Goal: Task Accomplishment & Management: Complete application form

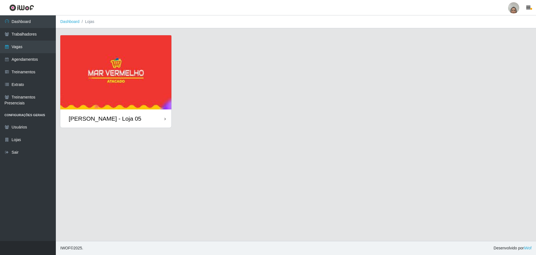
click at [163, 117] on div "[PERSON_NAME] - Loja 05" at bounding box center [115, 118] width 111 height 18
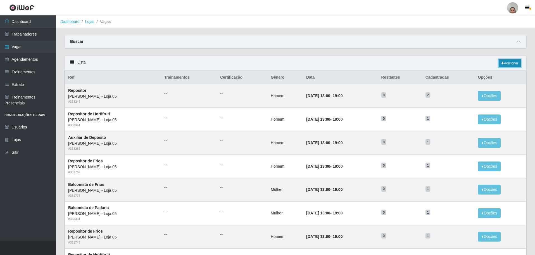
click at [510, 61] on link "Adicionar" at bounding box center [510, 63] width 22 height 8
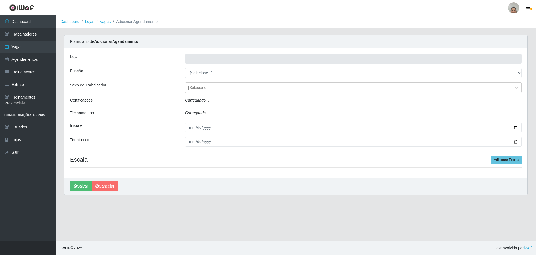
type input "[PERSON_NAME] - Loja 05"
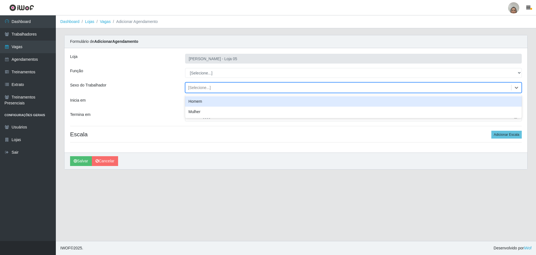
click at [198, 86] on div "[Selecione...]" at bounding box center [199, 88] width 23 height 6
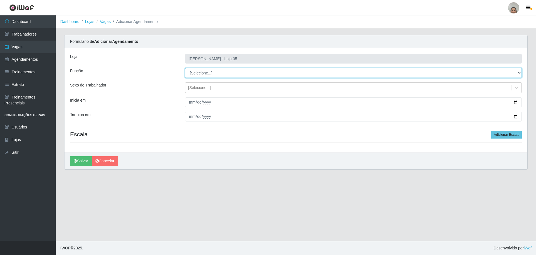
click at [219, 72] on select "[Selecione...] ASG ASG + ASG ++ Auxiliar de Depósito Auxiliar de Depósito + Aux…" at bounding box center [353, 73] width 337 height 10
select select "22"
click at [185, 68] on select "[Selecione...] ASG ASG + ASG ++ Auxiliar de Depósito Auxiliar de Depósito + Aux…" at bounding box center [353, 73] width 337 height 10
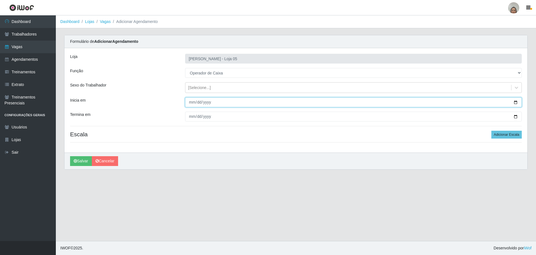
click at [519, 103] on input "Inicia em" at bounding box center [353, 102] width 337 height 10
click at [513, 101] on input "Inicia em" at bounding box center [353, 102] width 337 height 10
click at [519, 101] on input "Inicia em" at bounding box center [353, 102] width 337 height 10
click at [513, 103] on input "Inicia em" at bounding box center [353, 102] width 337 height 10
click at [517, 102] on input "Inicia em" at bounding box center [353, 102] width 337 height 10
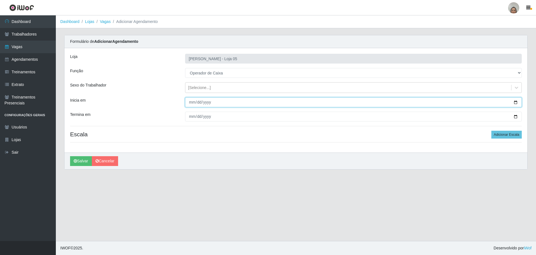
type input "[DATE]"
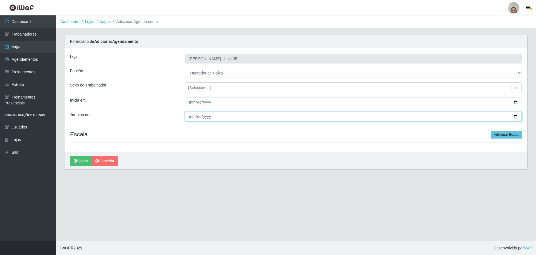
click at [516, 118] on input "Termina em" at bounding box center [353, 116] width 337 height 10
type input "[DATE]"
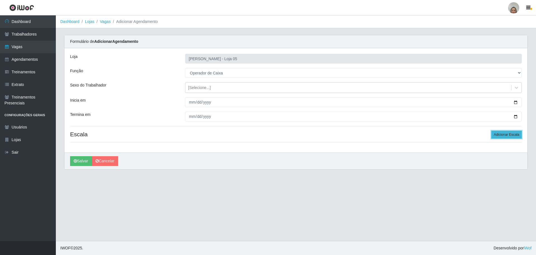
click at [518, 134] on button "Adicionar Escala" at bounding box center [507, 134] width 30 height 8
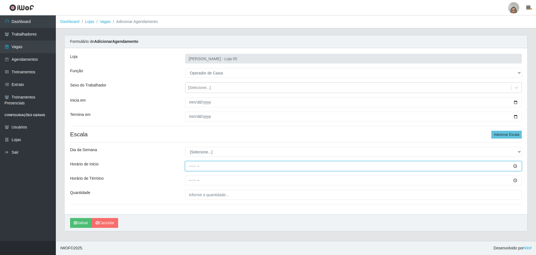
click at [190, 166] on input "Horário de Inicio" at bounding box center [353, 166] width 337 height 10
type input "16:20"
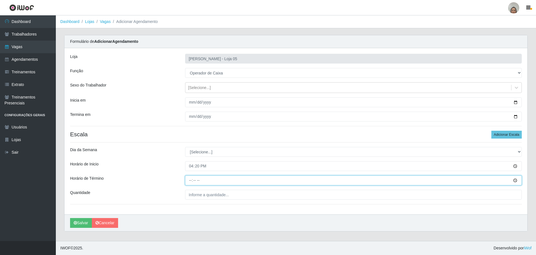
click at [188, 179] on input "Horário de Término" at bounding box center [353, 180] width 337 height 10
type input "22:20"
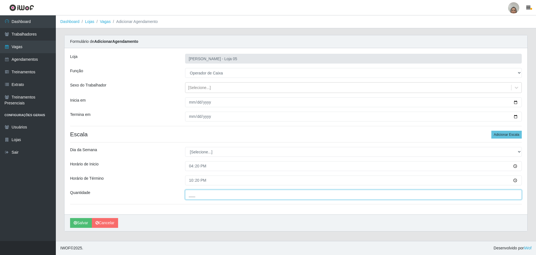
click at [207, 191] on input "___" at bounding box center [353, 194] width 337 height 10
type input "3__"
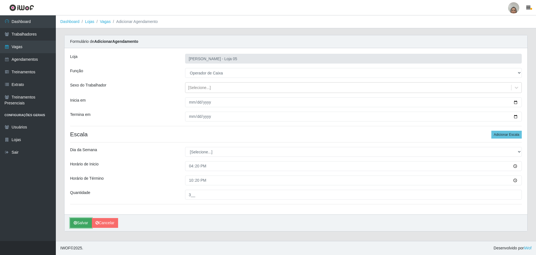
click at [77, 224] on icon "submit" at bounding box center [75, 222] width 3 height 4
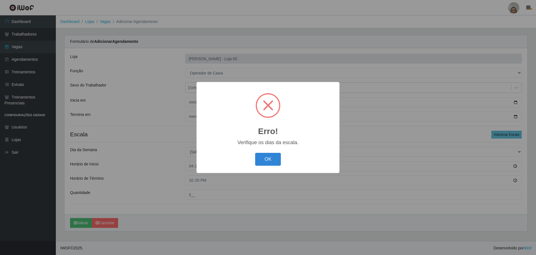
click at [280, 150] on div "Erro! × Verifique os dias da escala. OK Cancel" at bounding box center [268, 127] width 143 height 91
click at [268, 158] on button "OK" at bounding box center [268, 159] width 26 height 13
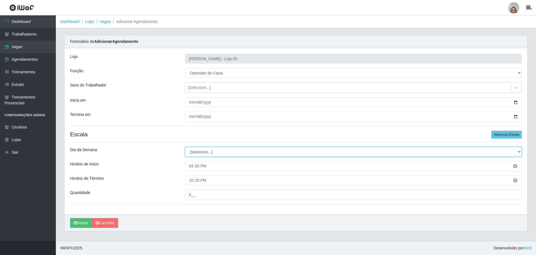
click at [210, 148] on select "[Selecione...] Segunda Terça Quarta Quinta Sexta Sábado Domingo" at bounding box center [353, 152] width 337 height 10
select select "6"
click at [185, 147] on select "[Selecione...] Segunda Terça Quarta Quinta Sexta Sábado Domingo" at bounding box center [353, 152] width 337 height 10
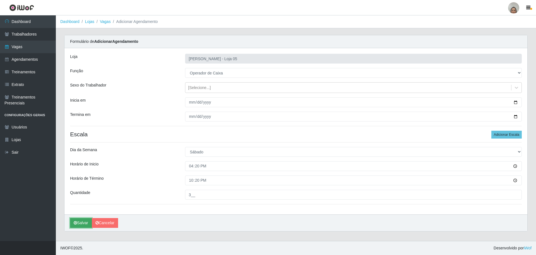
click at [77, 223] on icon "submit" at bounding box center [75, 222] width 3 height 4
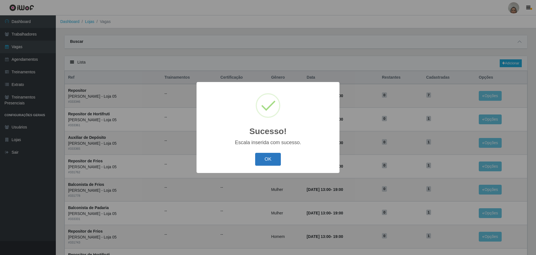
click at [272, 153] on button "OK" at bounding box center [268, 159] width 26 height 13
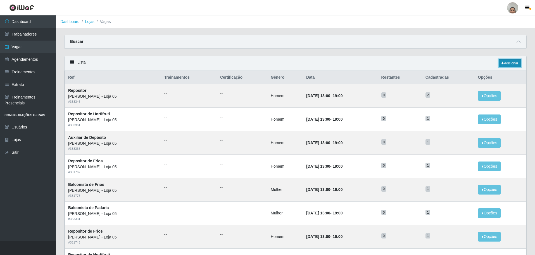
click at [510, 61] on link "Adicionar" at bounding box center [510, 63] width 22 height 8
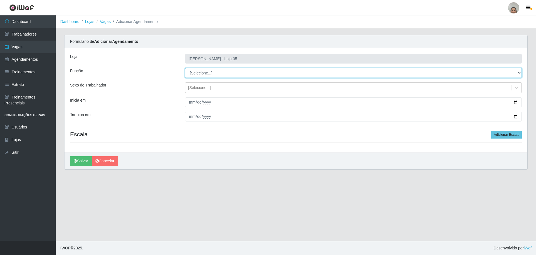
click at [201, 74] on select "[Selecione...] ASG ASG + ASG ++ Auxiliar de Depósito Auxiliar de Depósito + Aux…" at bounding box center [353, 73] width 337 height 10
select select "22"
click at [185, 68] on select "[Selecione...] ASG ASG + ASG ++ Auxiliar de Depósito Auxiliar de Depósito + Aux…" at bounding box center [353, 73] width 337 height 10
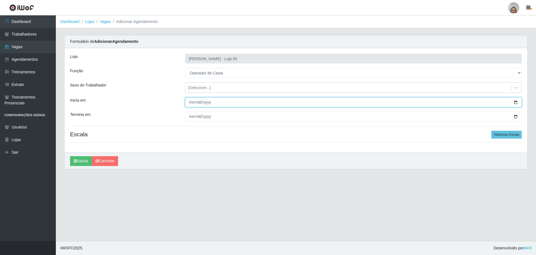
click at [516, 102] on input "Inicia em" at bounding box center [353, 102] width 337 height 10
type input "[DATE]"
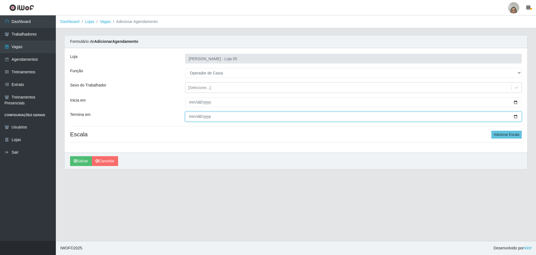
click at [518, 115] on input "Termina em" at bounding box center [353, 116] width 337 height 10
type input "[DATE]"
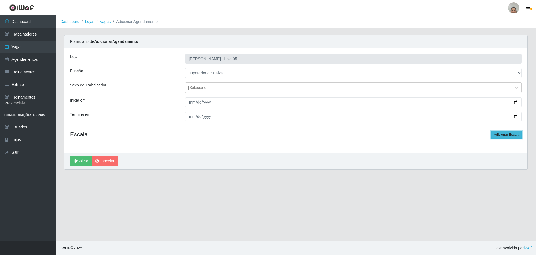
click at [505, 134] on button "Adicionar Escala" at bounding box center [507, 134] width 30 height 8
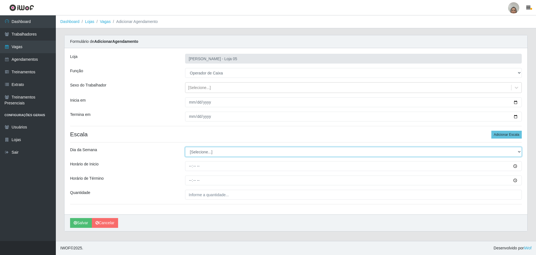
click at [207, 150] on select "[Selecione...] Segunda Terça Quarta Quinta Sexta Sábado Domingo" at bounding box center [353, 152] width 337 height 10
select select "6"
click at [185, 147] on select "[Selecione...] Segunda Terça Quarta Quinta Sexta Sábado Domingo" at bounding box center [353, 152] width 337 height 10
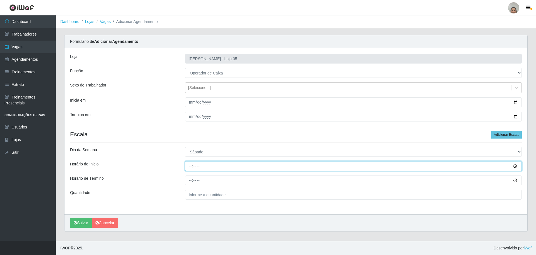
click at [187, 167] on input "Horário de Inicio" at bounding box center [353, 166] width 337 height 10
type input "09:20"
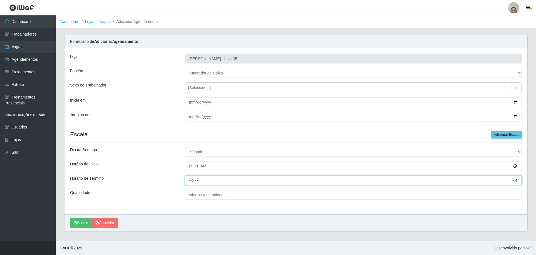
click at [188, 178] on input "Horário de Término" at bounding box center [353, 180] width 337 height 10
type input "22:20"
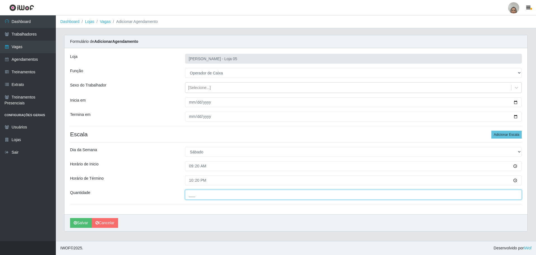
click at [204, 196] on input "___" at bounding box center [353, 194] width 337 height 10
type input "1__"
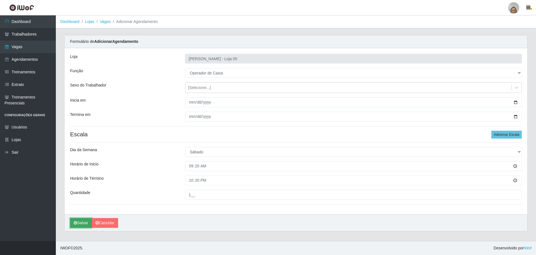
click at [75, 223] on icon "submit" at bounding box center [75, 222] width 3 height 4
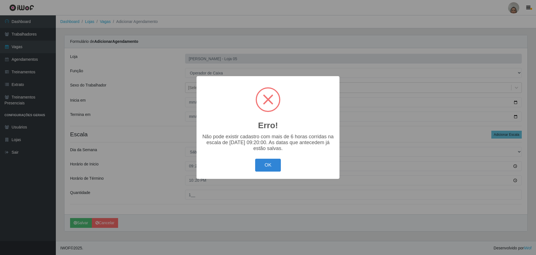
drag, startPoint x: 269, startPoint y: 164, endPoint x: 269, endPoint y: 168, distance: 4.2
click at [269, 164] on button "OK" at bounding box center [268, 164] width 26 height 13
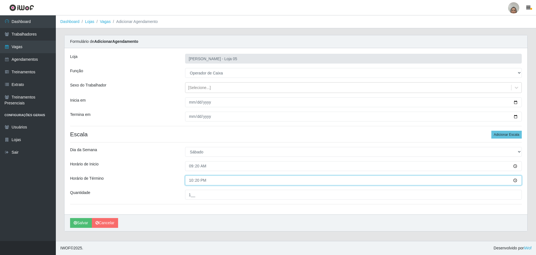
drag, startPoint x: 204, startPoint y: 180, endPoint x: 159, endPoint y: 179, distance: 45.3
click at [159, 179] on div "Horário de Término 22:20" at bounding box center [296, 180] width 460 height 10
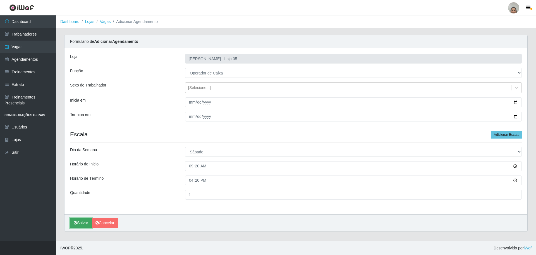
click at [82, 222] on button "Salvar" at bounding box center [81, 223] width 22 height 10
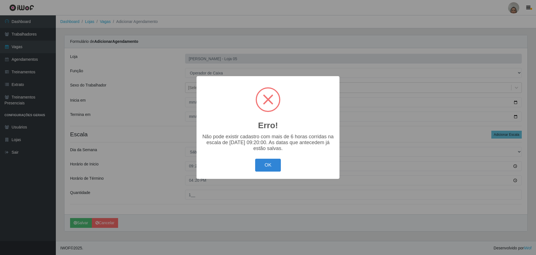
click at [273, 159] on div "OK Cancel" at bounding box center [268, 165] width 132 height 16
click at [270, 160] on button "OK" at bounding box center [268, 164] width 26 height 13
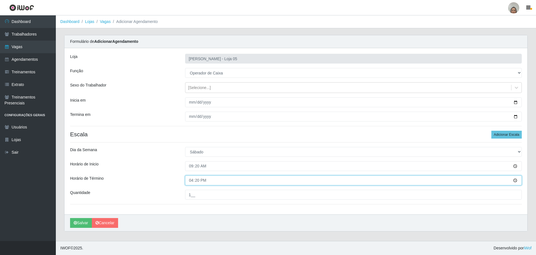
click at [190, 179] on input "16:20" at bounding box center [353, 180] width 337 height 10
type input "15:20"
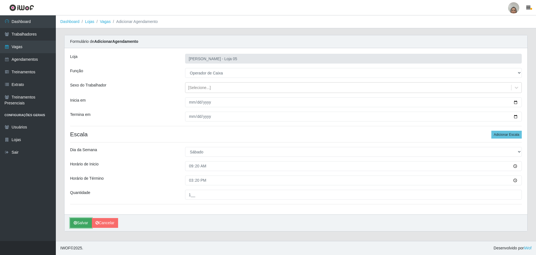
click at [77, 223] on icon "submit" at bounding box center [75, 222] width 3 height 4
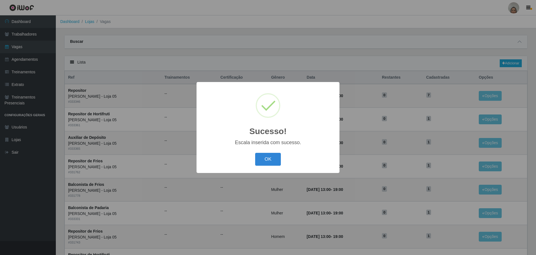
click at [255, 153] on button "OK" at bounding box center [268, 159] width 26 height 13
